Goal: Task Accomplishment & Management: Manage account settings

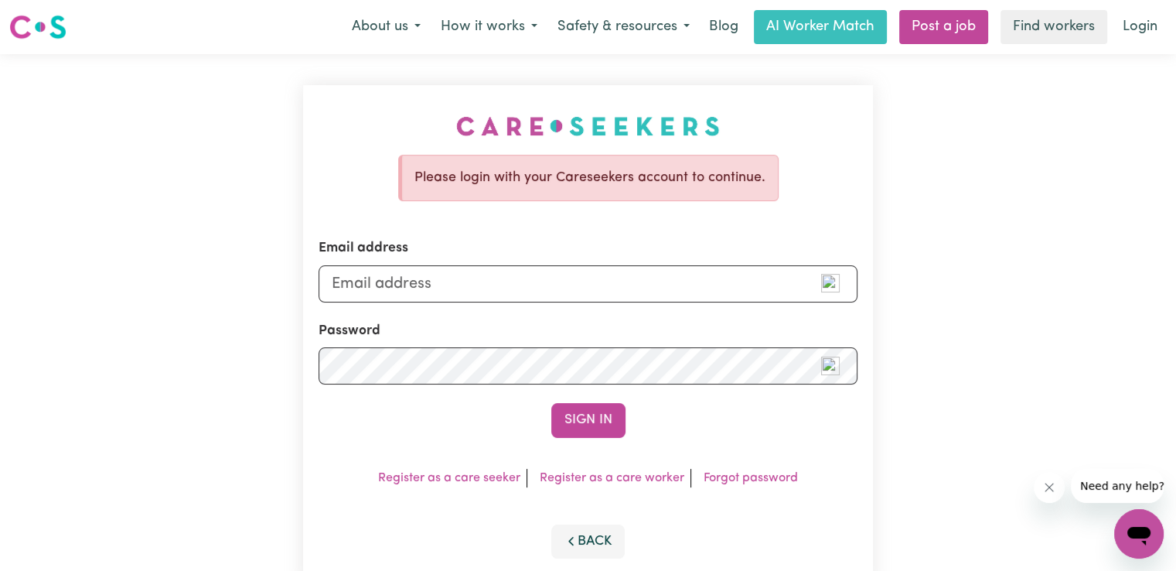
type input "[EMAIL_ADDRESS][DOMAIN_NAME]"
click at [551, 403] on button "Sign In" at bounding box center [588, 420] width 74 height 34
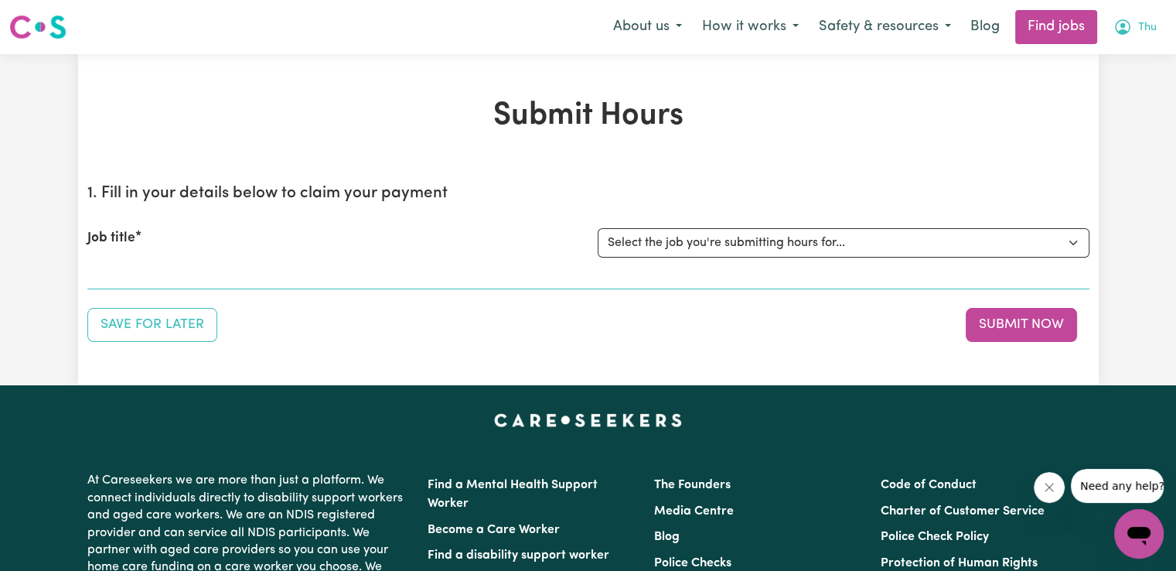
click at [1145, 26] on span "Thu" at bounding box center [1147, 27] width 19 height 17
click at [1107, 56] on link "My Account" at bounding box center [1105, 60] width 122 height 29
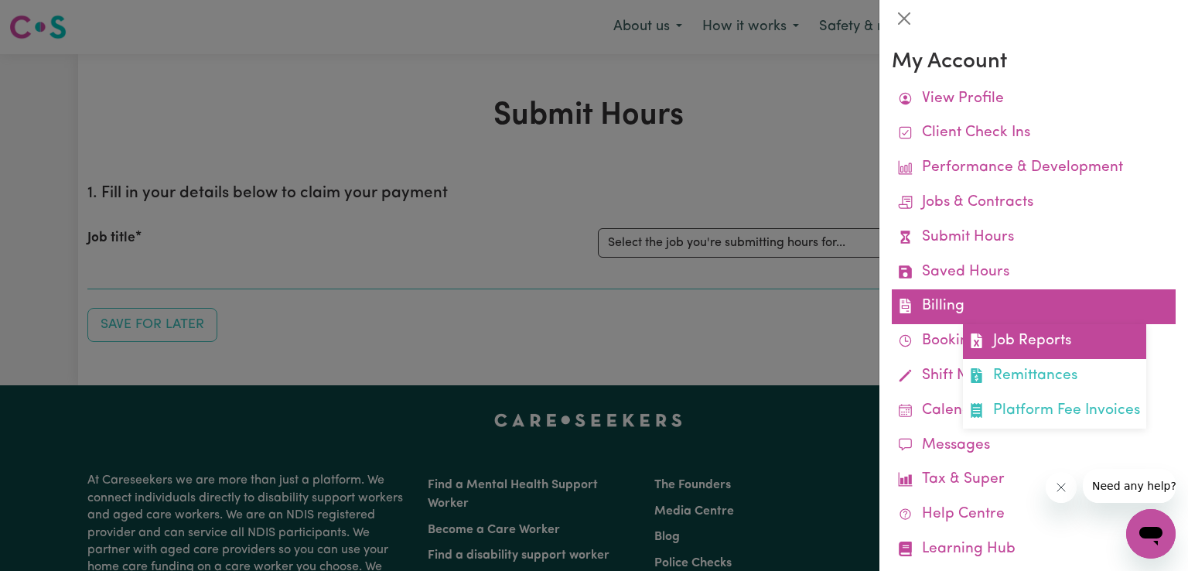
click at [1018, 338] on link "Job Reports" at bounding box center [1054, 341] width 183 height 35
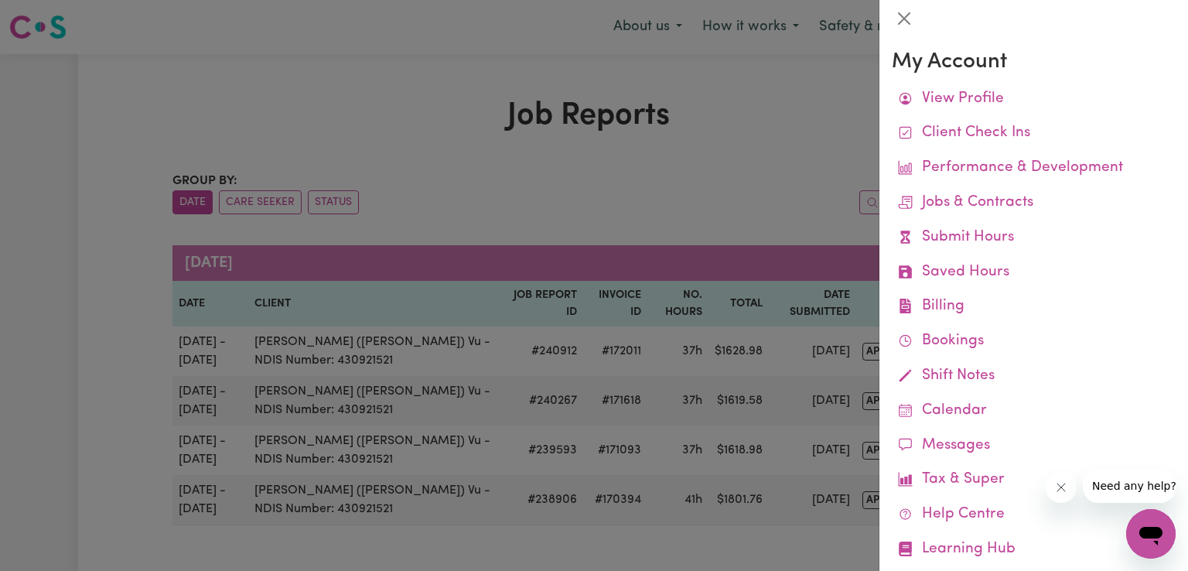
click at [758, 110] on div at bounding box center [594, 285] width 1188 height 571
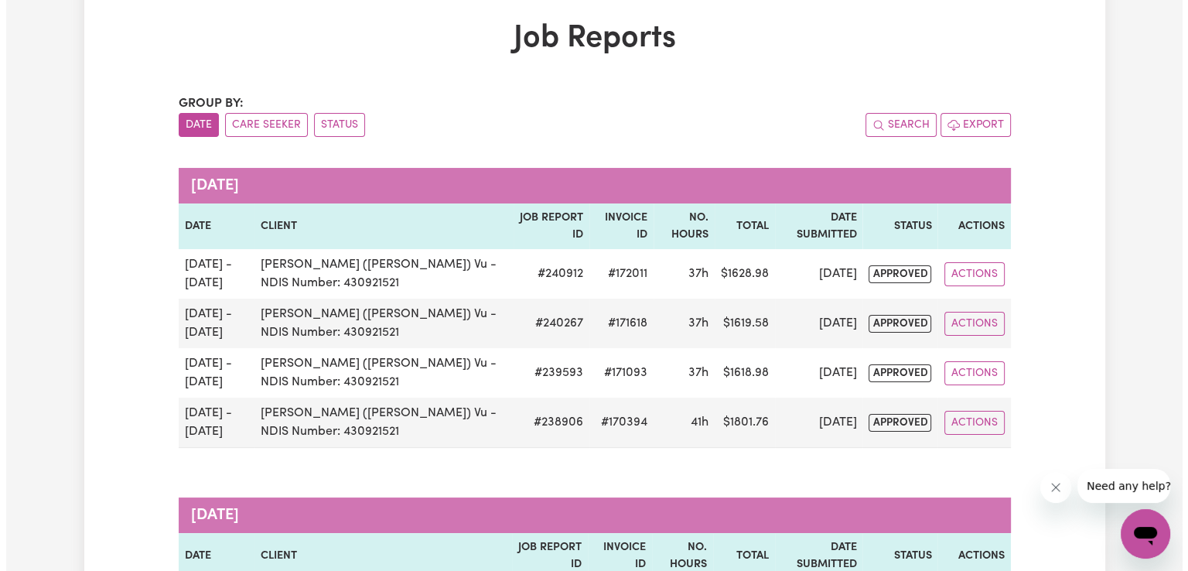
scroll to position [103, 0]
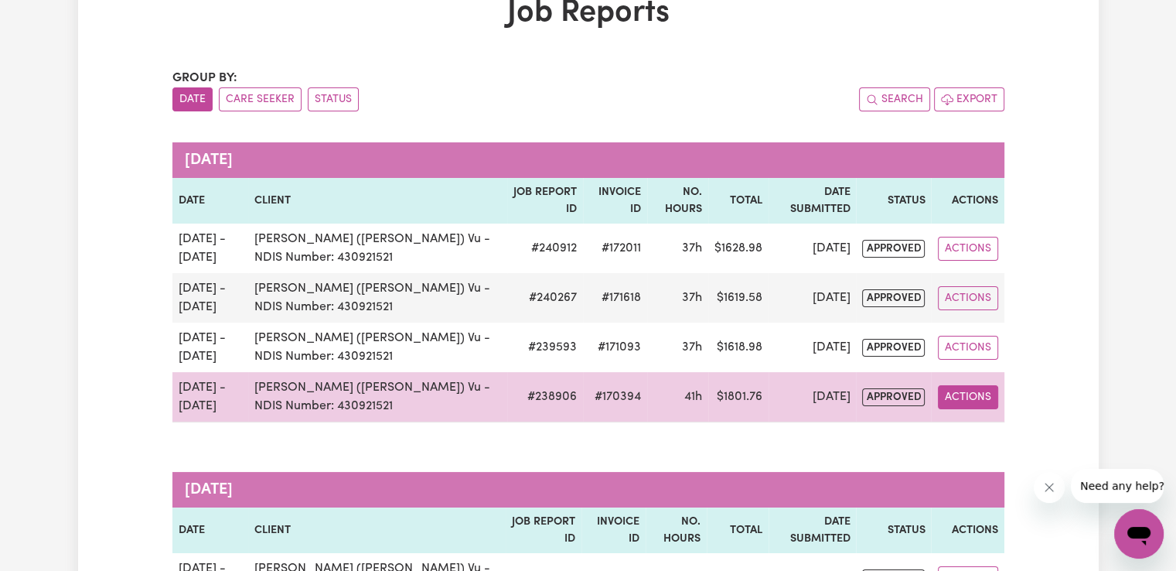
click at [985, 401] on button "Actions" at bounding box center [968, 397] width 60 height 24
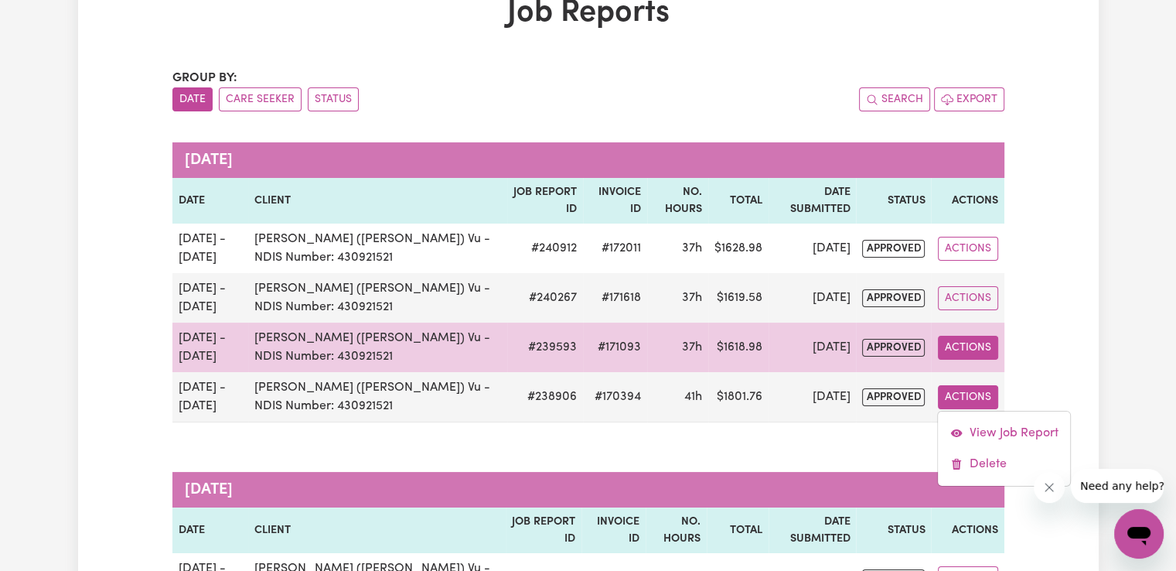
click at [991, 351] on button "Actions" at bounding box center [968, 348] width 60 height 24
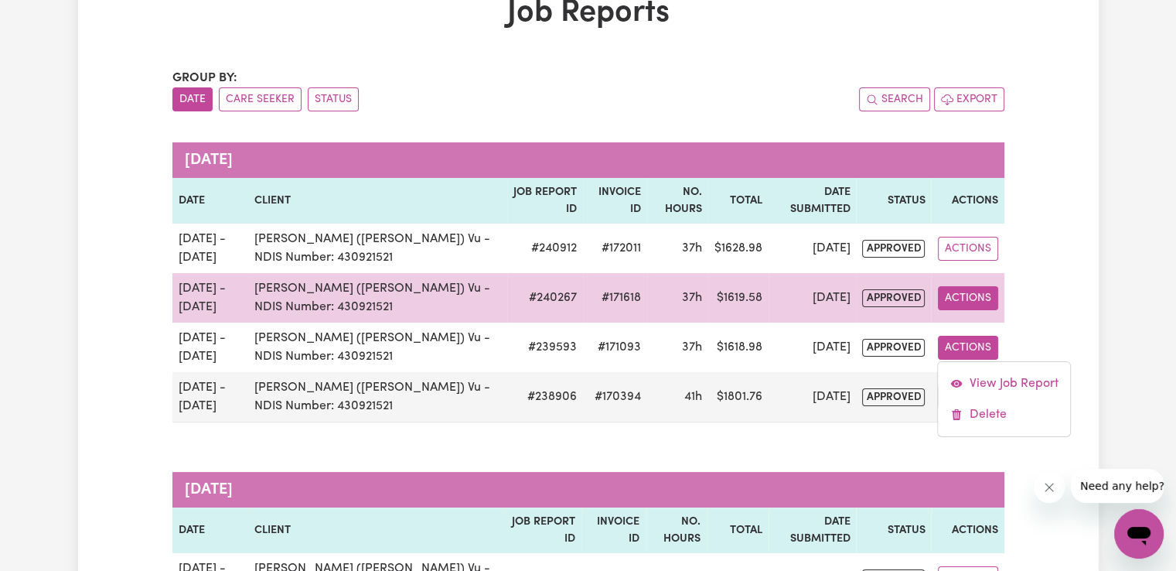
click at [984, 299] on button "Actions" at bounding box center [968, 298] width 60 height 24
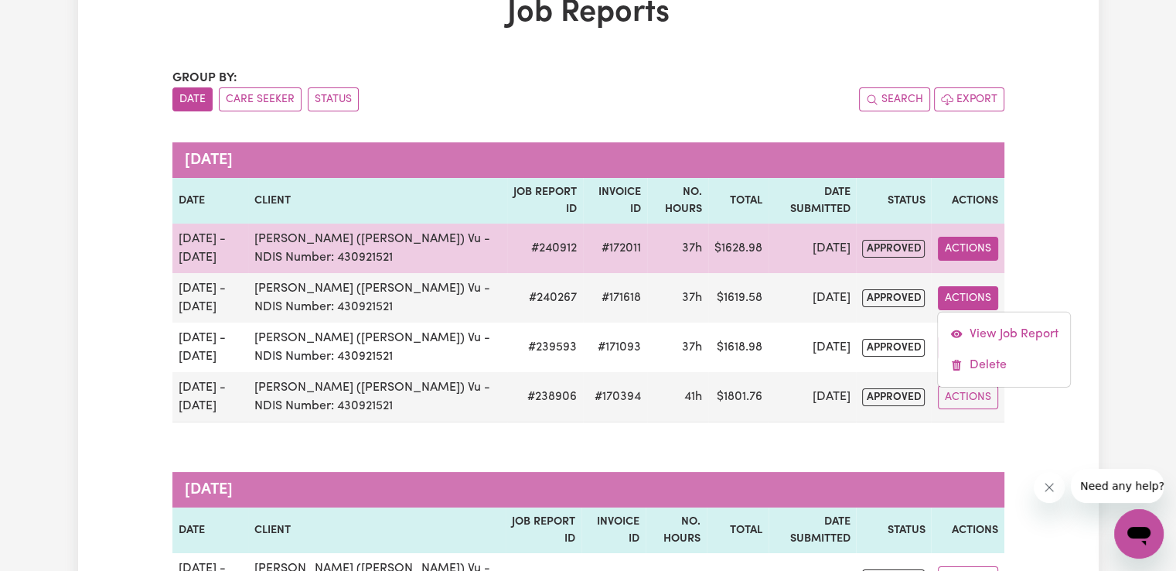
click at [987, 246] on button "Actions" at bounding box center [968, 249] width 60 height 24
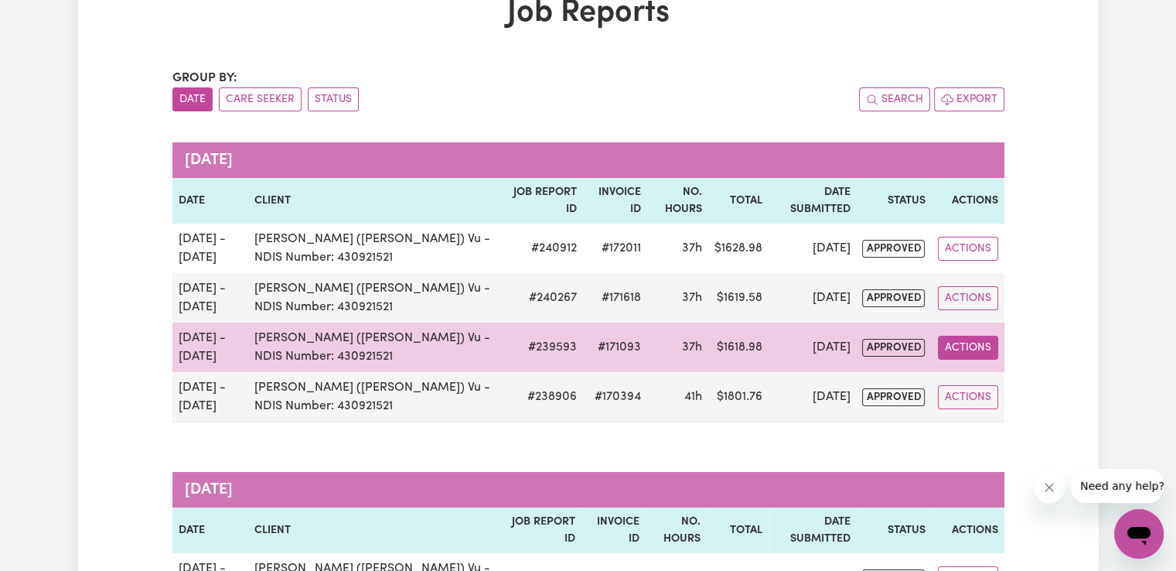
click at [974, 350] on button "Actions" at bounding box center [968, 348] width 60 height 24
click at [993, 377] on link "View Job Report" at bounding box center [1004, 383] width 132 height 31
select select "pm"
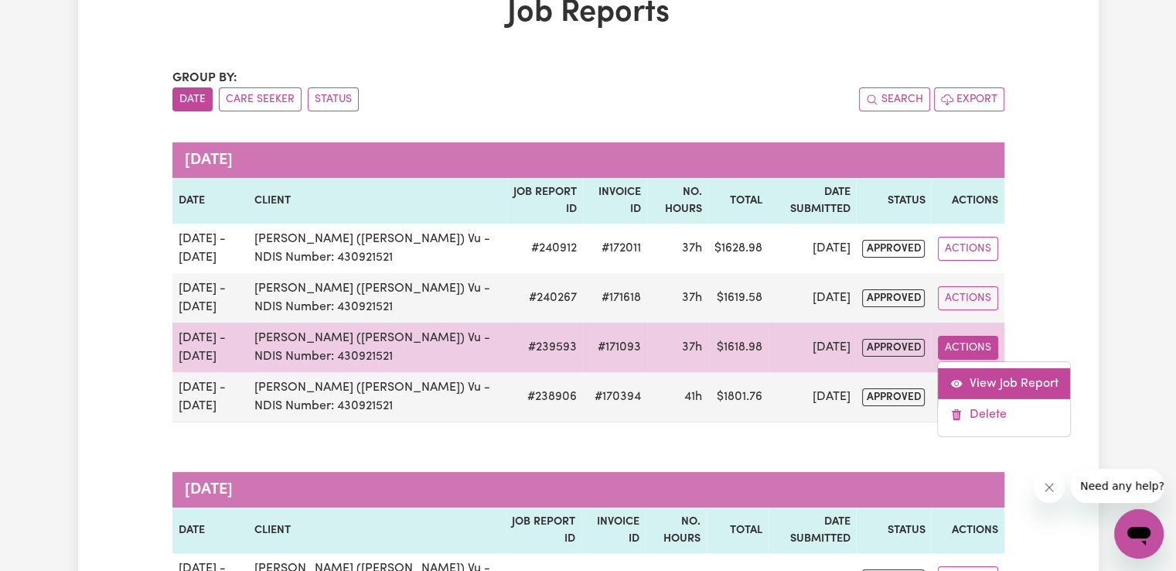
select select "pm"
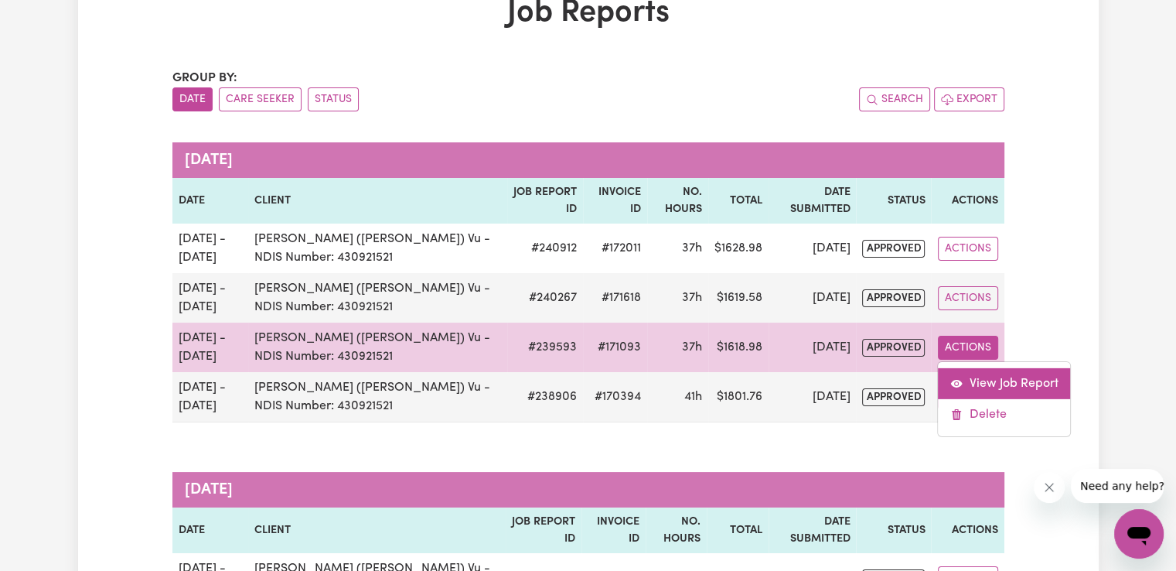
select select "pm"
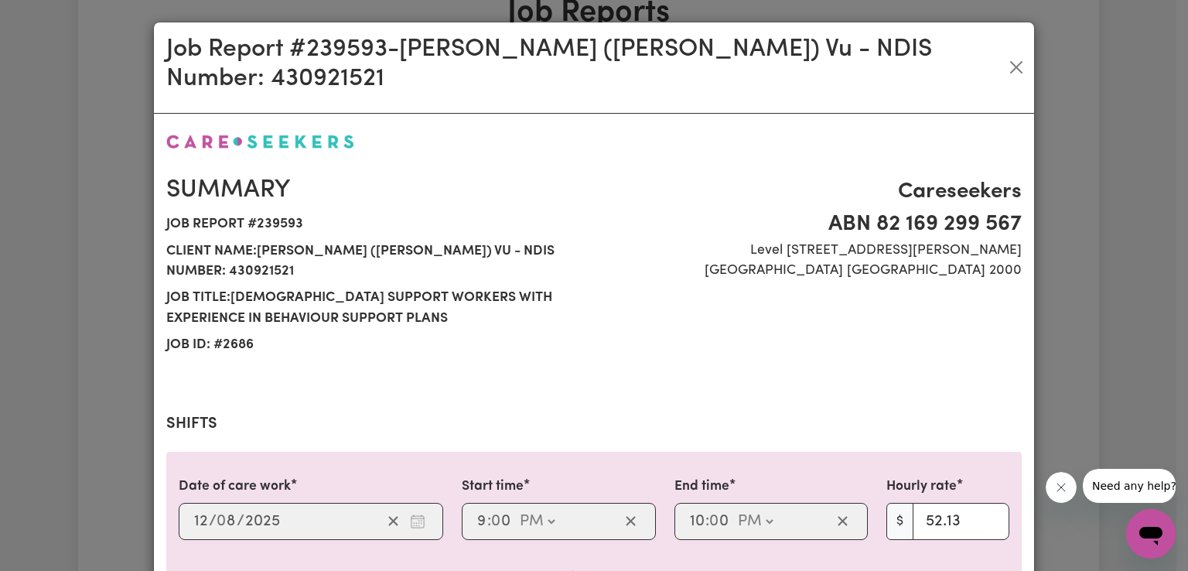
select select "52.13-EveningCare"
select select "29.43-Overnight"
select select "50.05-Weekday"
select select "52.13-EveningCare"
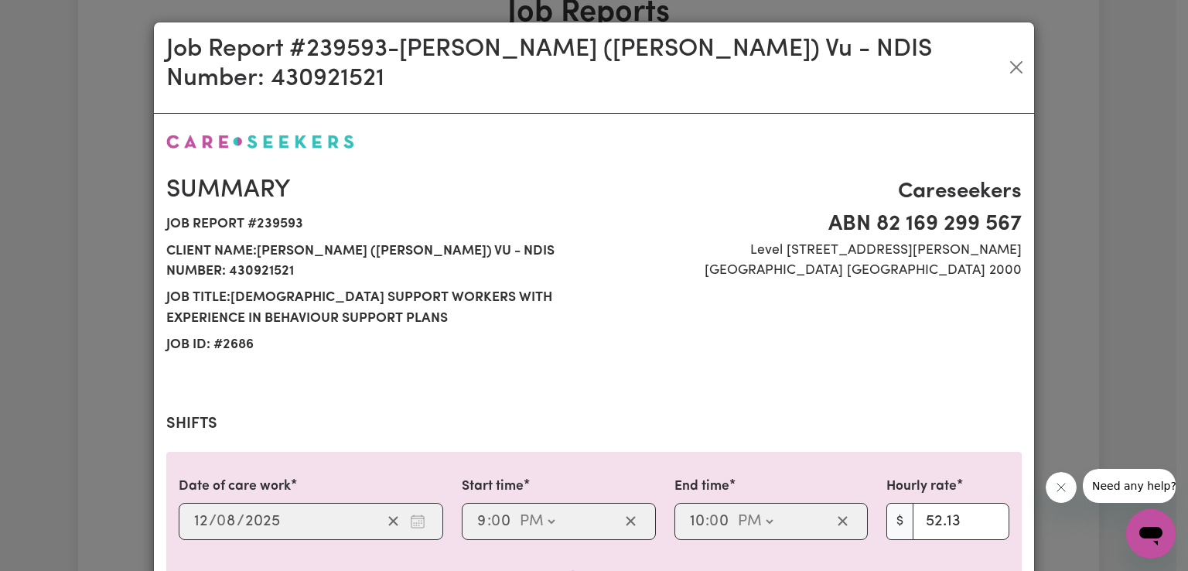
select select "29.43-Overnight"
select select "50.05-Weekday"
select select "90.04-[DATE]"
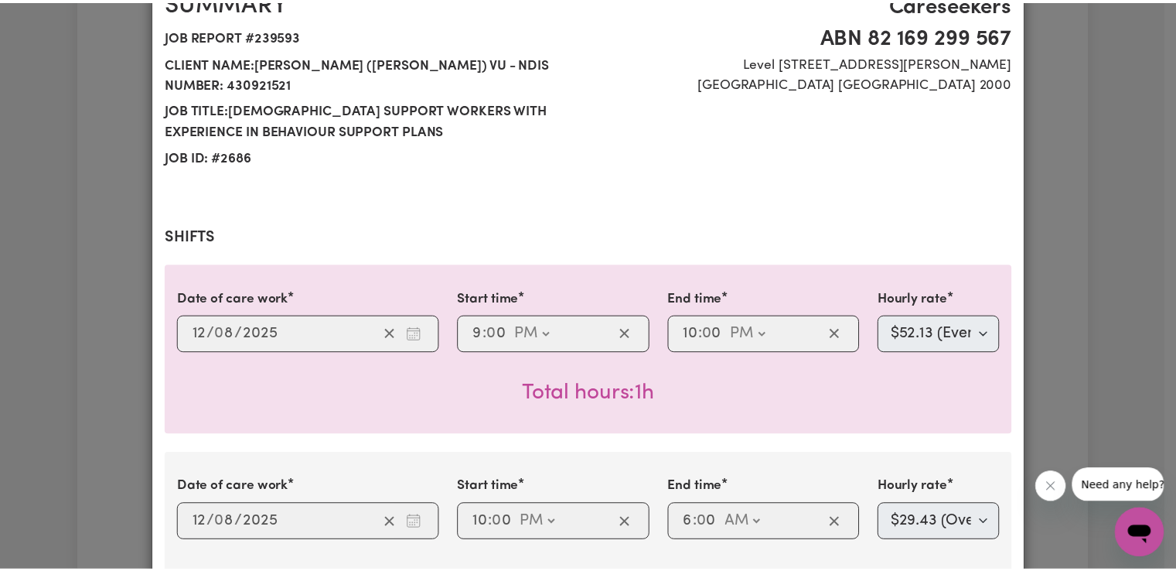
scroll to position [0, 0]
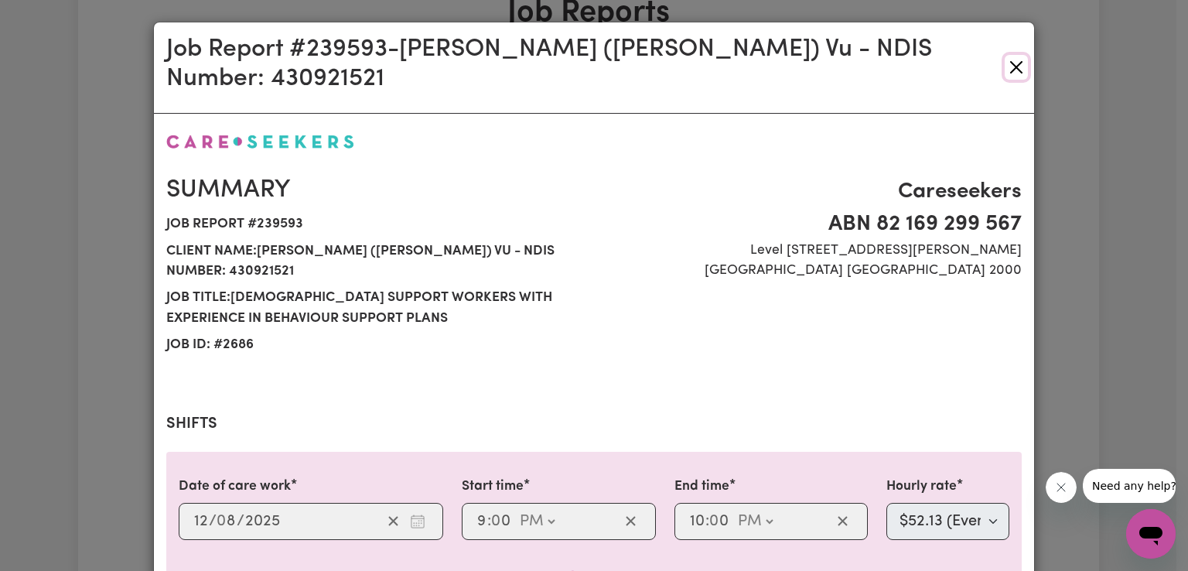
click at [1007, 55] on button "Close" at bounding box center [1016, 67] width 23 height 25
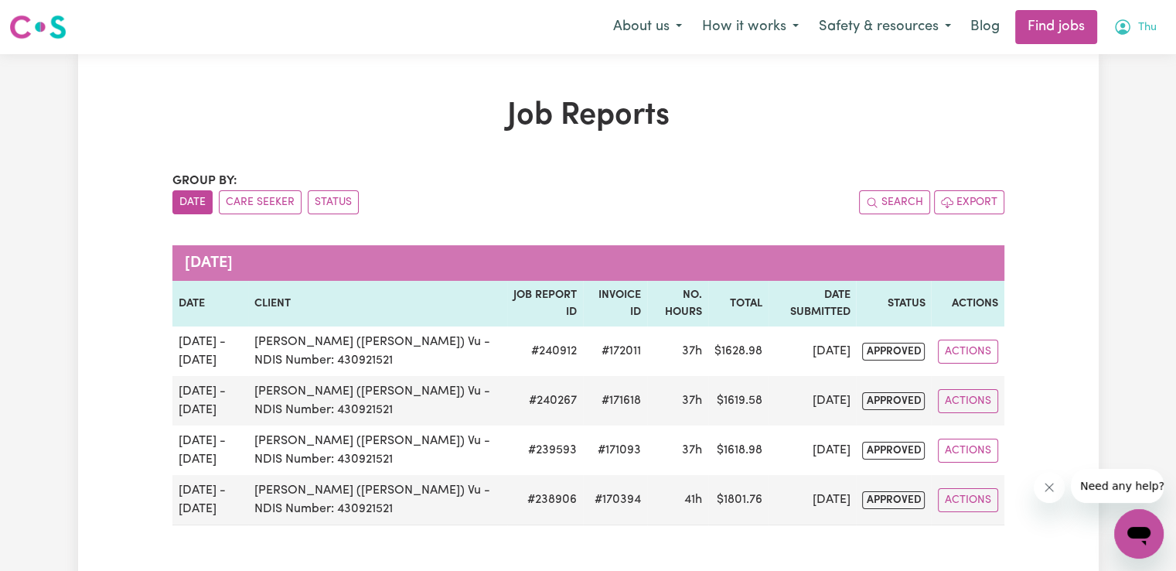
click at [1144, 35] on span "Thu" at bounding box center [1147, 27] width 19 height 17
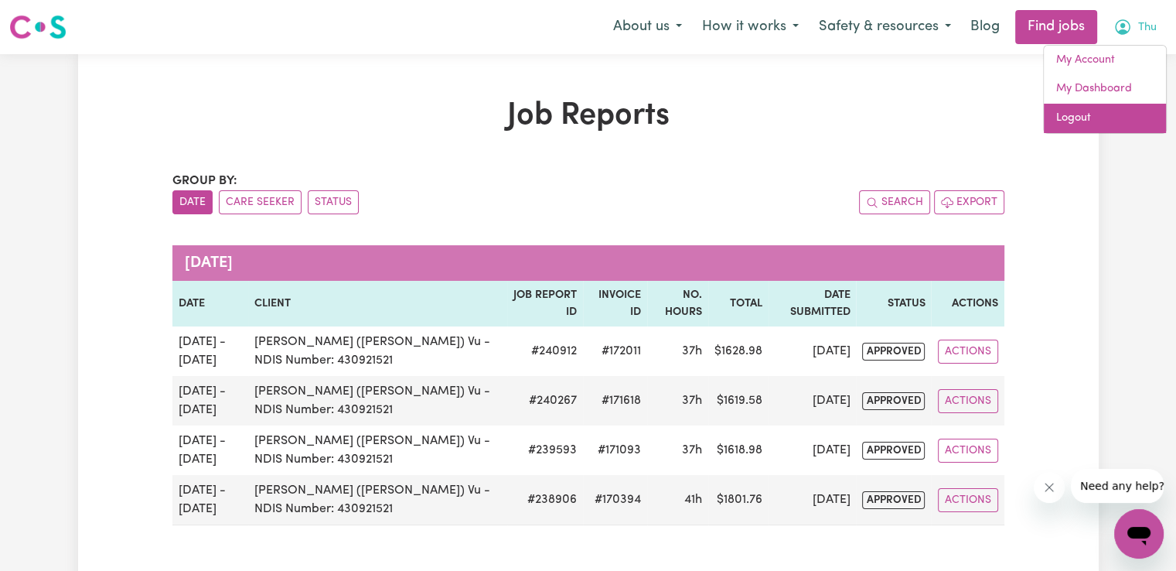
click at [1083, 119] on link "Logout" at bounding box center [1105, 118] width 122 height 29
